Goal: Task Accomplishment & Management: Manage account settings

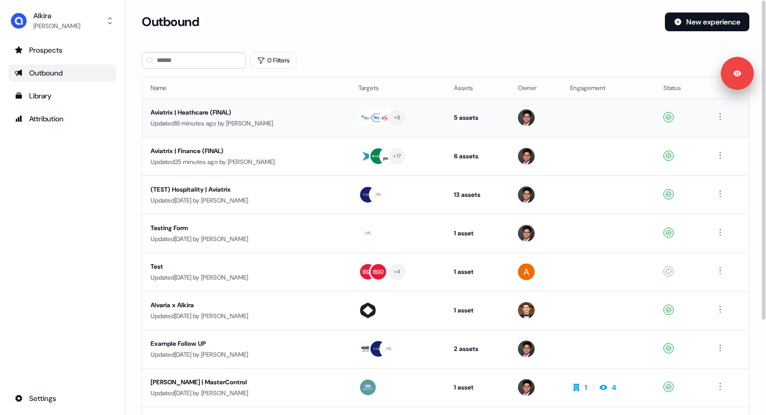
click at [197, 123] on div "Updated 19 minutes ago by [PERSON_NAME]" at bounding box center [246, 123] width 191 height 10
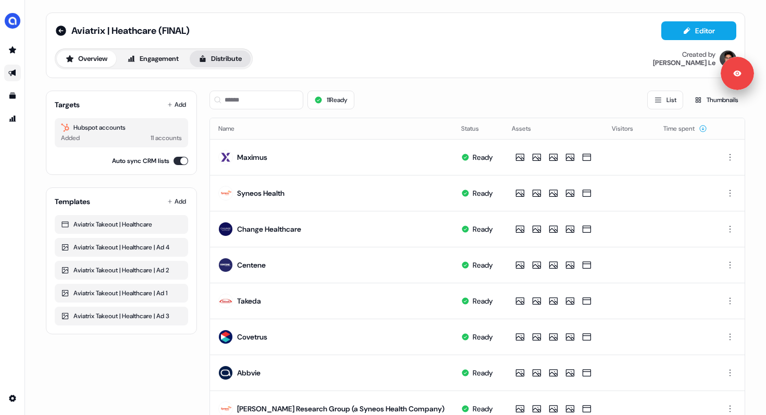
click at [227, 61] on button "Distribute" at bounding box center [220, 59] width 61 height 17
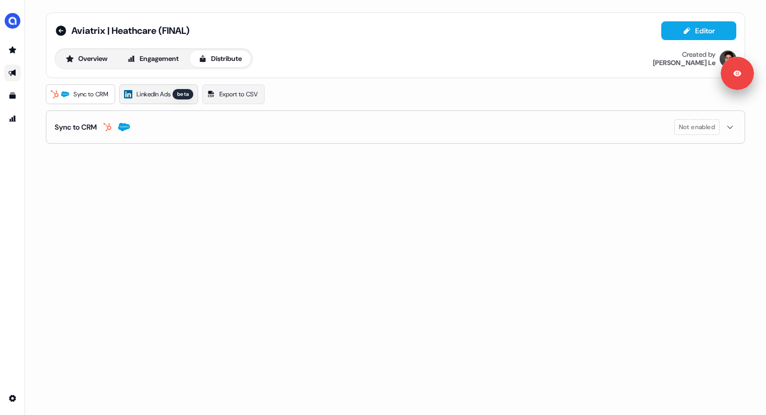
click at [167, 94] on span "LinkedIn Ads" at bounding box center [153, 94] width 34 height 10
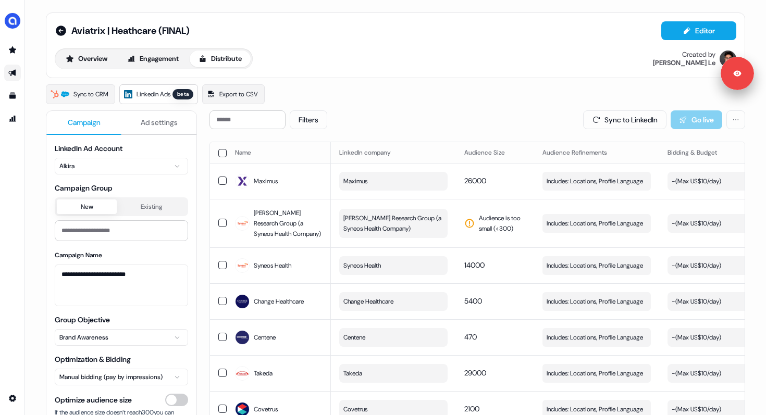
scroll to position [189, 0]
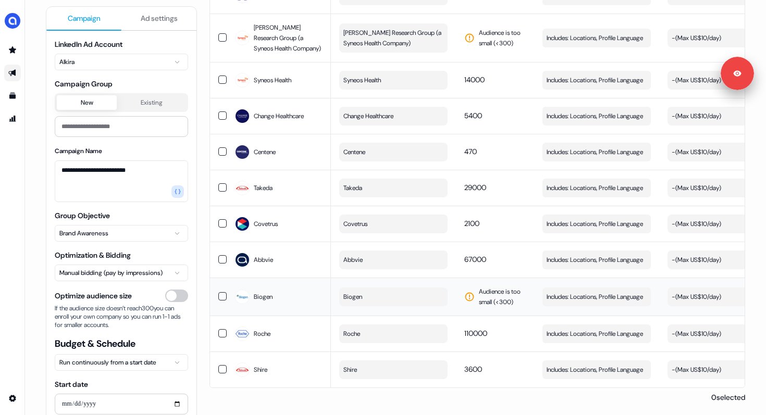
click at [386, 291] on button "Biogen" at bounding box center [393, 297] width 108 height 19
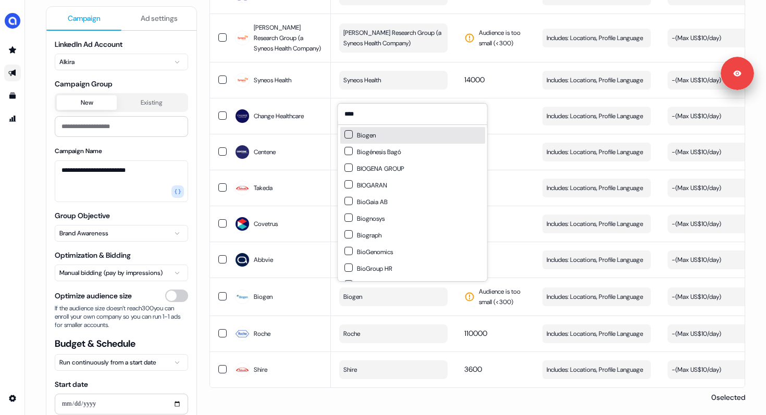
type input "****"
click at [376, 139] on div "Biogen" at bounding box center [412, 135] width 145 height 17
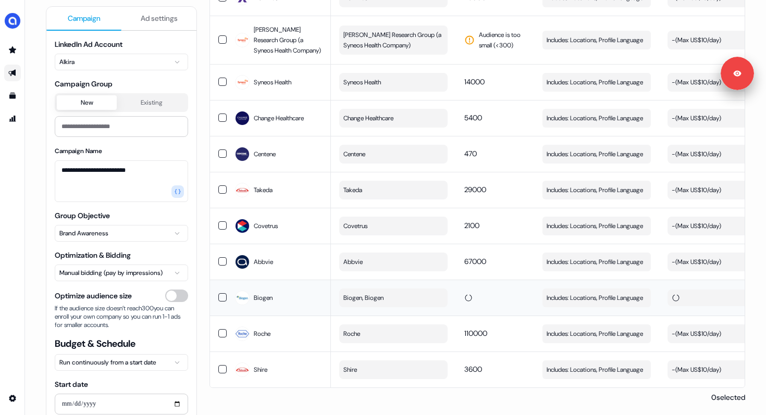
click at [501, 281] on td at bounding box center [495, 298] width 78 height 36
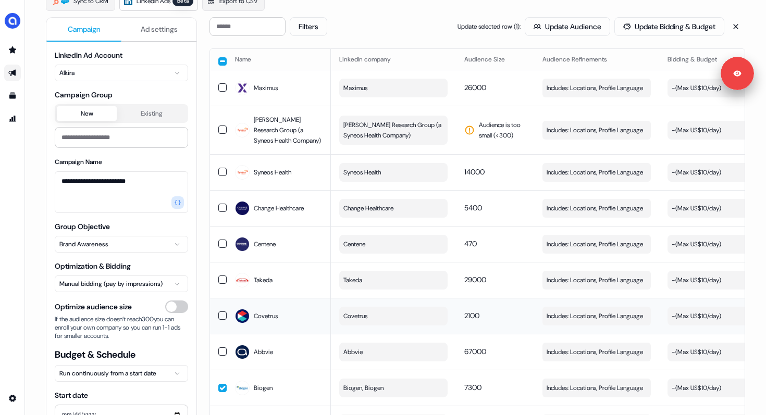
scroll to position [90, 0]
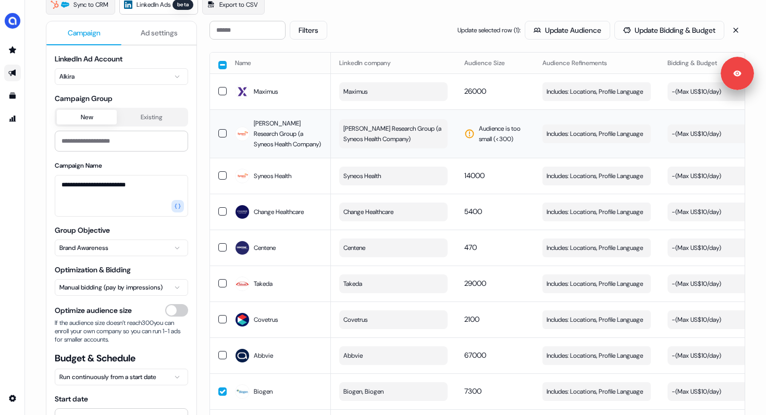
click at [365, 137] on span "[PERSON_NAME] Research Group (a Syneos Health Company)" at bounding box center [392, 133] width 98 height 21
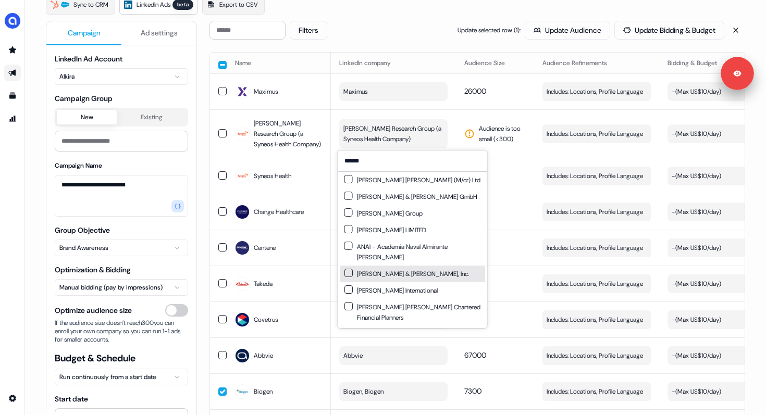
scroll to position [0, 0]
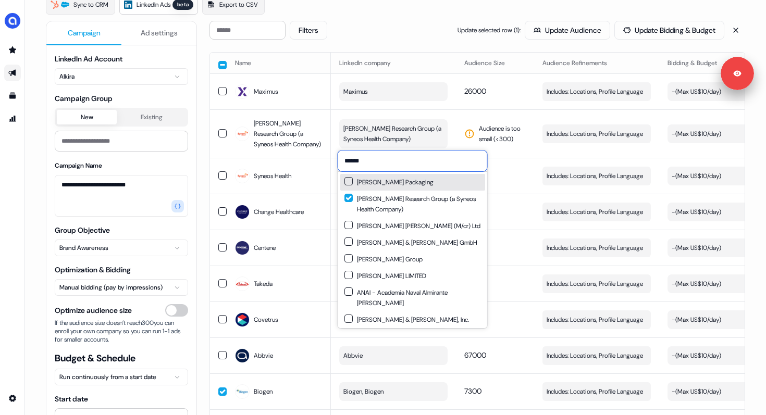
click at [372, 163] on input "******" at bounding box center [412, 161] width 149 height 21
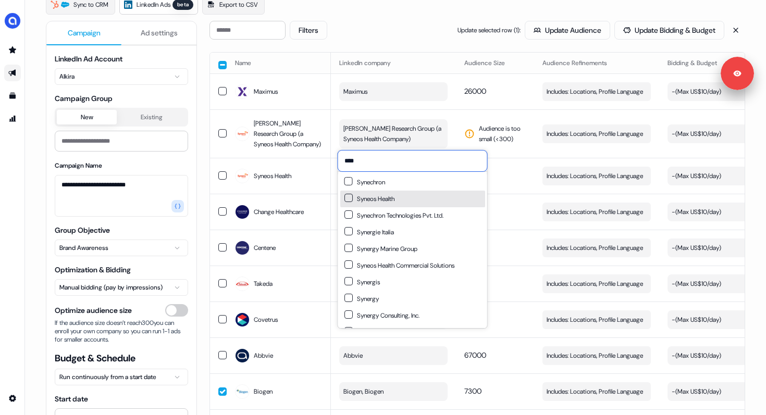
type input "****"
click at [346, 195] on button "Suggestions" at bounding box center [348, 198] width 8 height 8
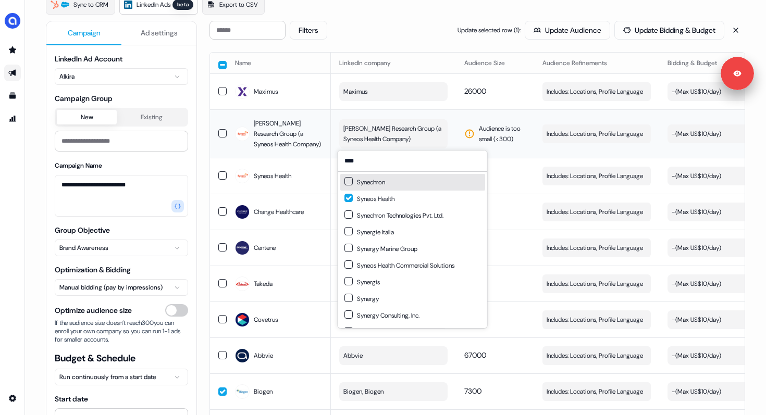
click at [477, 116] on td "Audience is too small (< 300 )" at bounding box center [495, 133] width 78 height 48
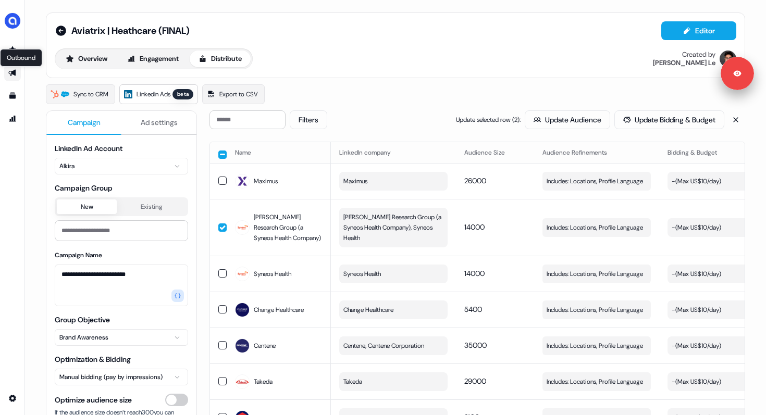
click at [14, 72] on icon "Go to outbound experience" at bounding box center [11, 73] width 7 height 7
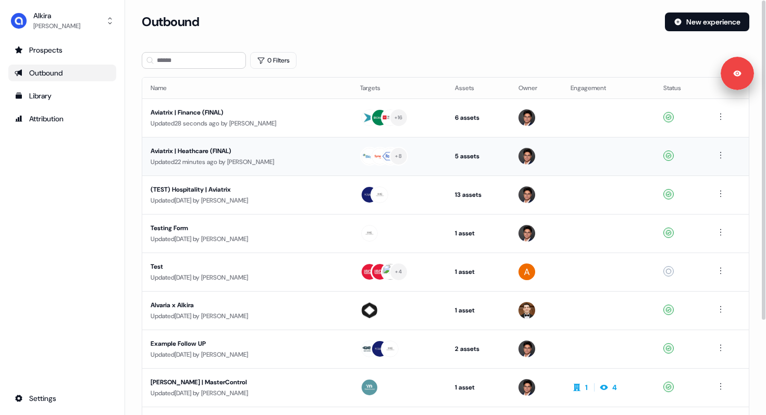
click at [198, 149] on div "Aviatrix | Heathcare (FINAL)" at bounding box center [247, 151] width 192 height 10
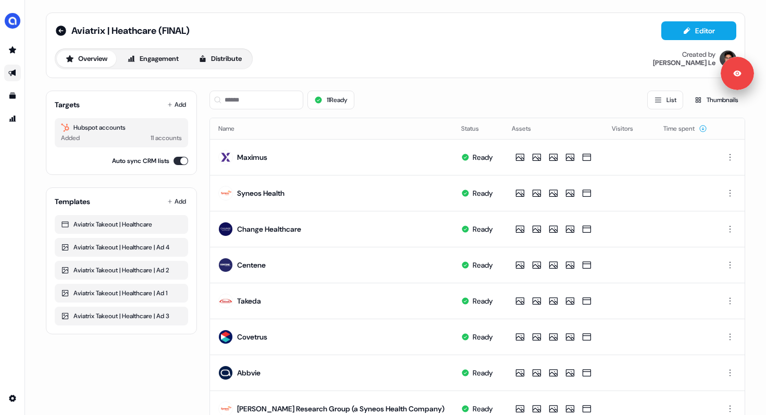
click at [14, 74] on icon "Go to outbound experience" at bounding box center [12, 73] width 8 height 8
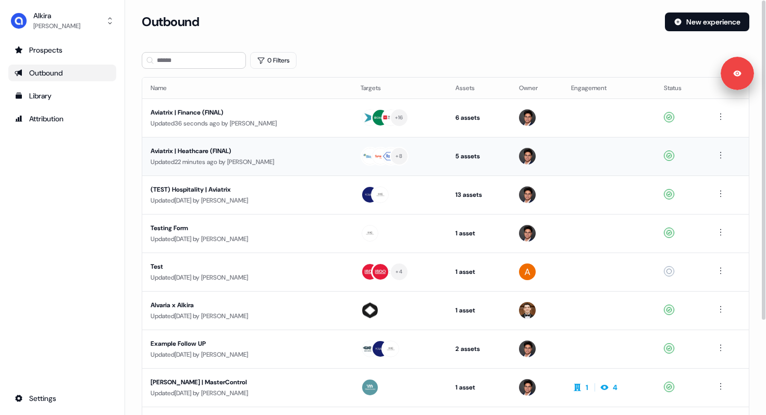
click at [218, 145] on td "Aviatrix | Heathcare (FINAL) Updated 22 minutes ago by [PERSON_NAME]" at bounding box center [247, 156] width 210 height 39
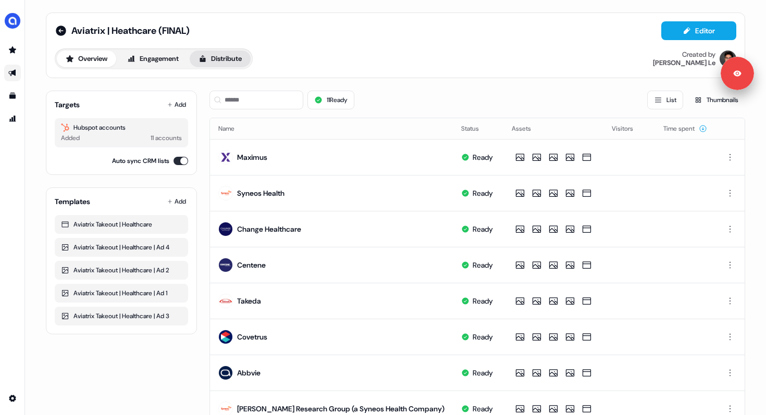
click at [224, 55] on button "Distribute" at bounding box center [220, 59] width 61 height 17
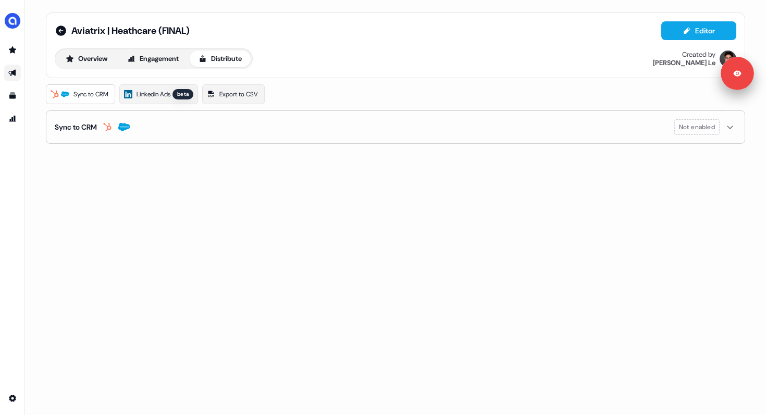
click at [10, 76] on icon "Go to outbound experience" at bounding box center [11, 73] width 7 height 7
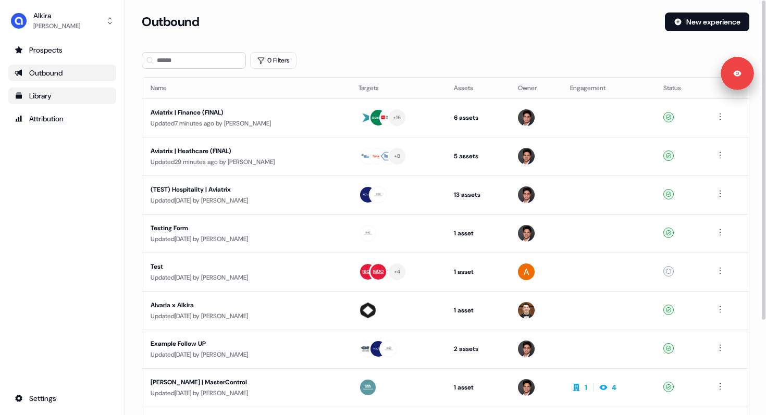
click at [56, 92] on div "Library" at bounding box center [62, 96] width 95 height 10
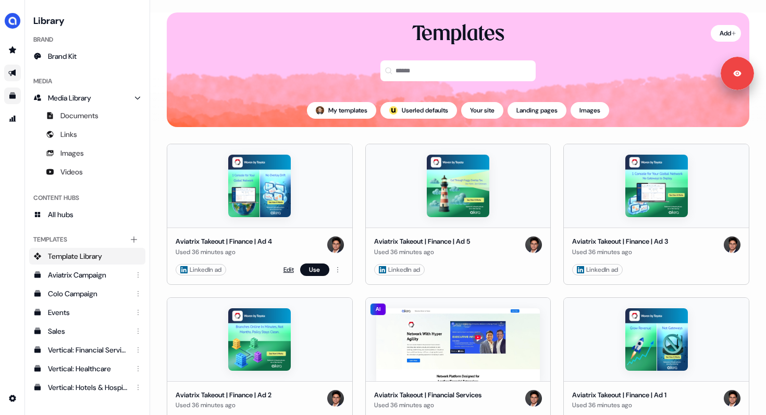
click at [288, 269] on link "Edit" at bounding box center [288, 270] width 10 height 10
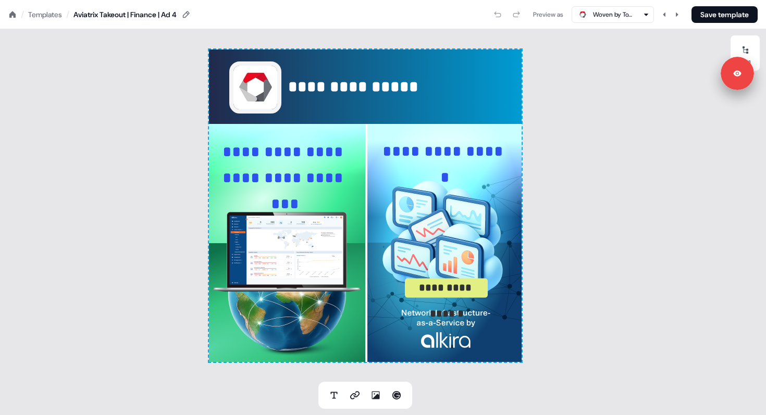
click at [10, 15] on icon at bounding box center [12, 14] width 6 height 6
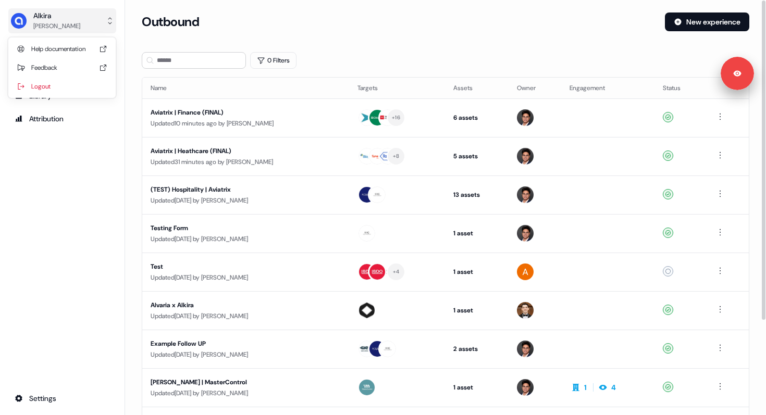
click at [53, 19] on div "Alkira" at bounding box center [56, 15] width 47 height 10
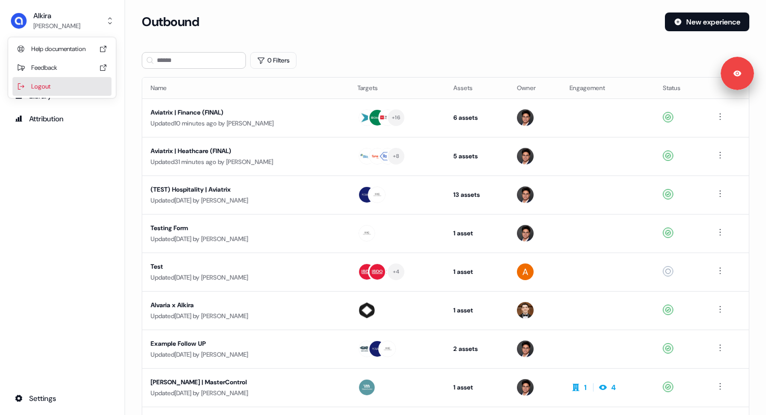
click at [54, 86] on div "Logout" at bounding box center [62, 86] width 99 height 19
